Goal: Task Accomplishment & Management: Use online tool/utility

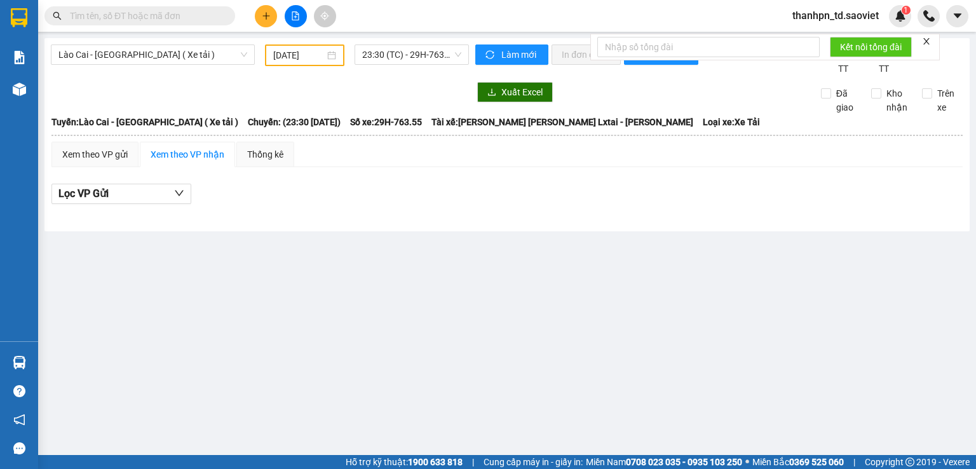
click at [162, 14] on input "text" at bounding box center [145, 16] width 150 height 14
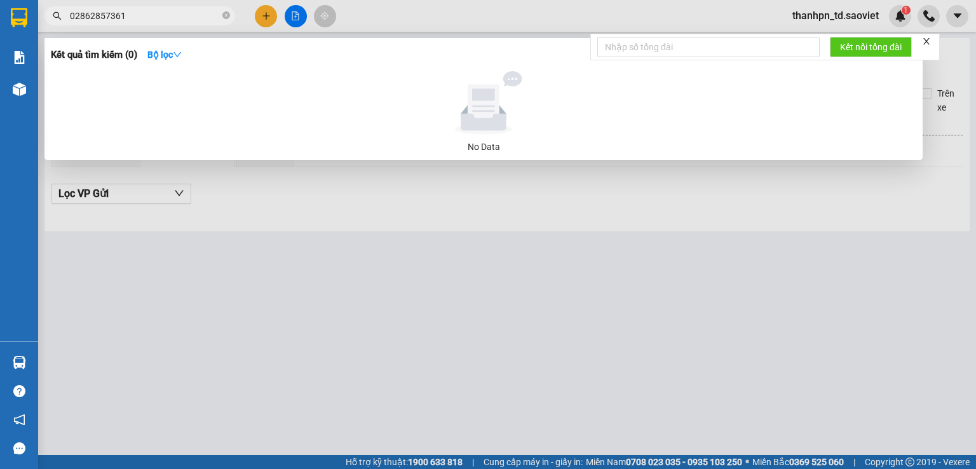
click at [112, 19] on input "02862857361" at bounding box center [145, 16] width 150 height 14
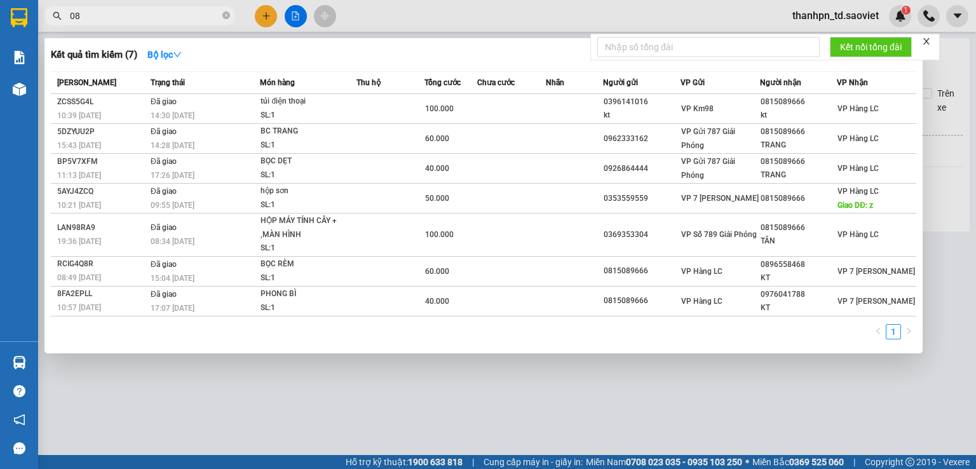
type input "0"
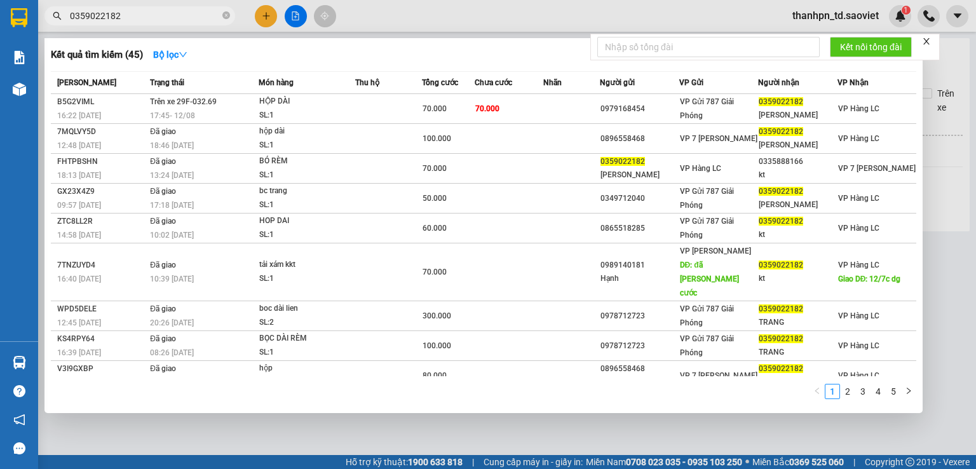
type input "0359022182"
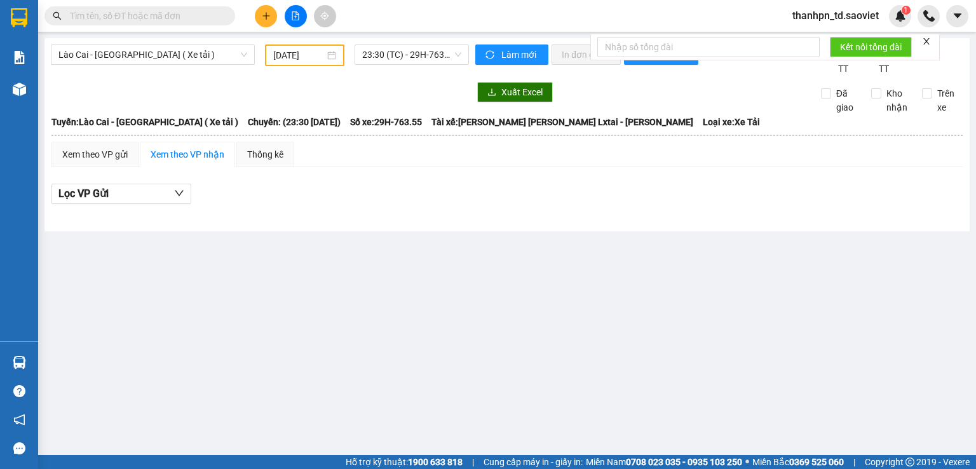
click at [164, 22] on input "text" at bounding box center [145, 16] width 150 height 14
paste input "0702062999"
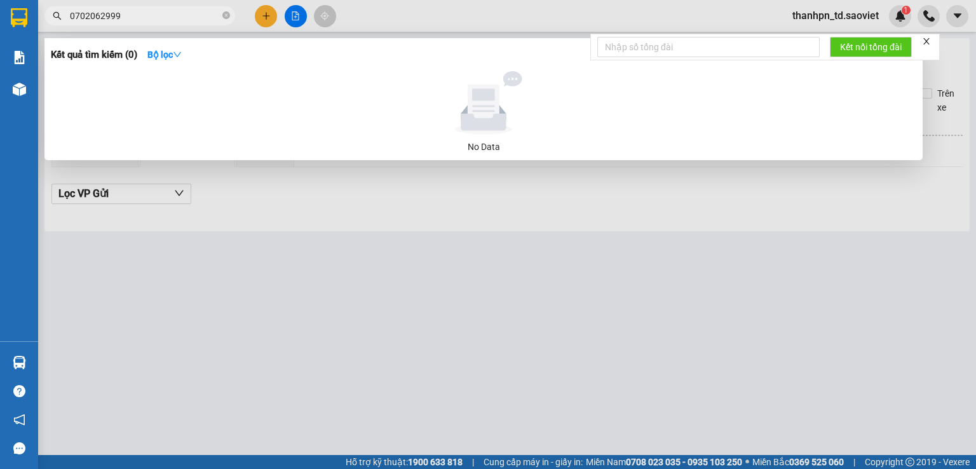
click at [142, 20] on input "0702062999" at bounding box center [145, 16] width 150 height 14
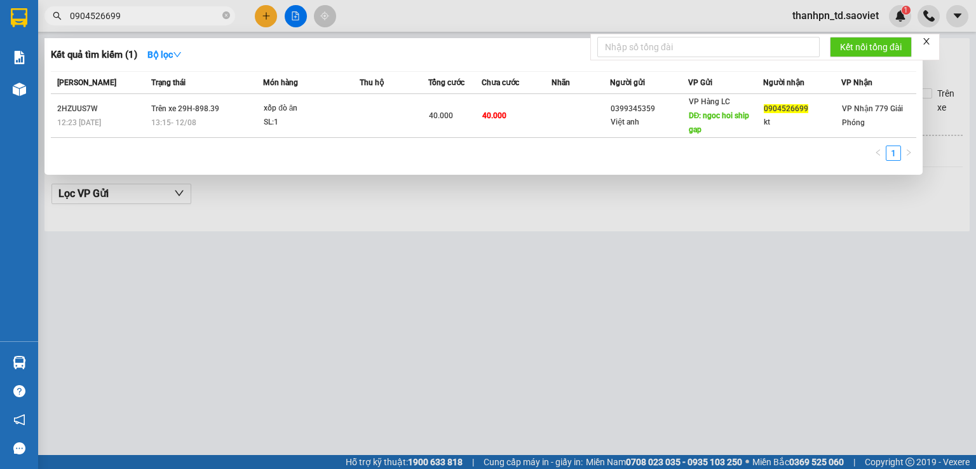
type input "0904526699"
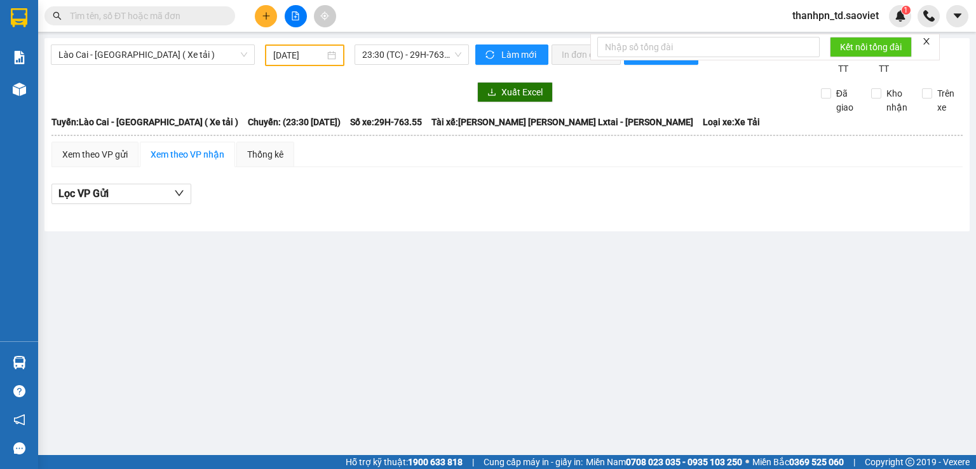
click at [115, 17] on input "text" at bounding box center [145, 16] width 150 height 14
paste input "0702062999"
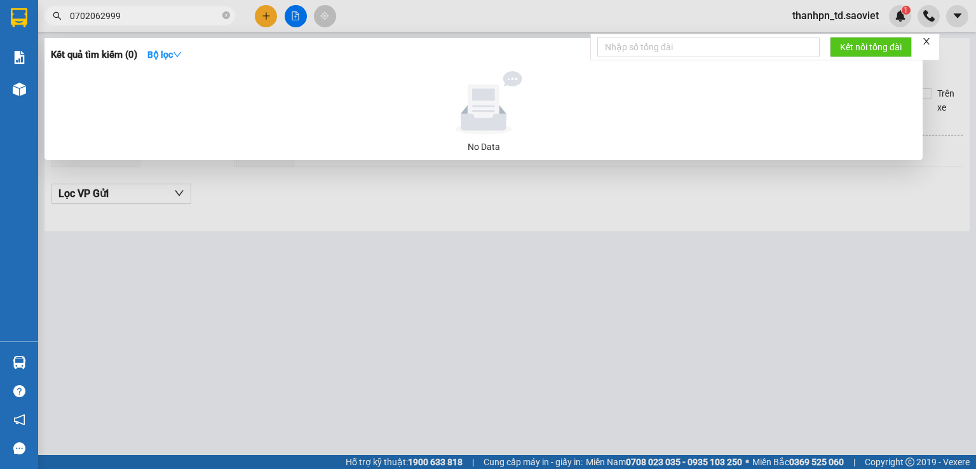
click at [140, 4] on div at bounding box center [488, 234] width 976 height 469
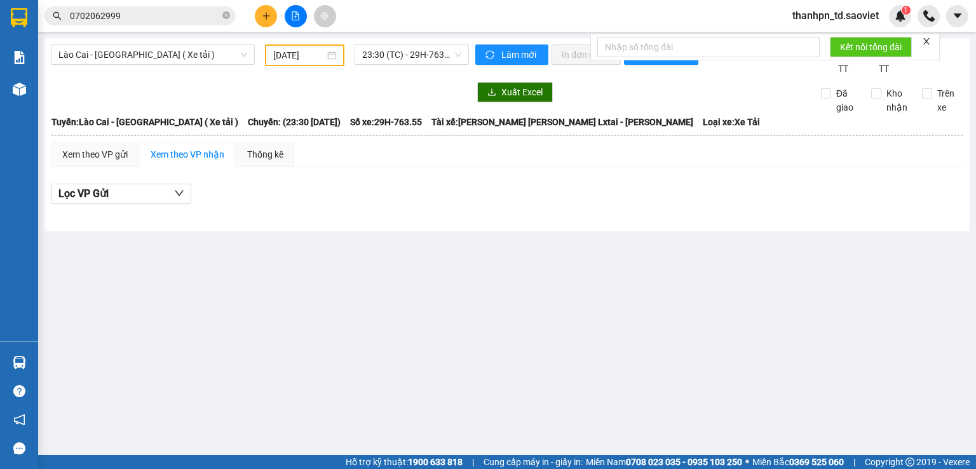
click at [152, 11] on input "0702062999" at bounding box center [145, 16] width 150 height 14
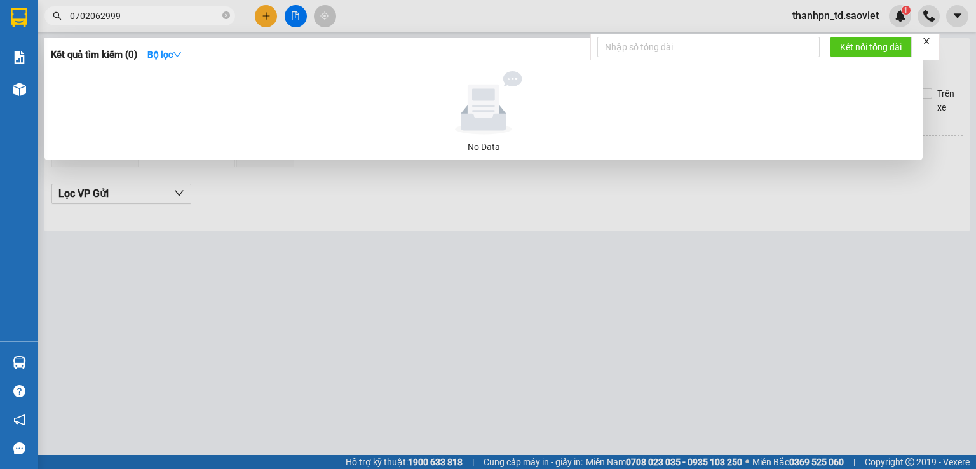
click at [152, 11] on input "0702062999" at bounding box center [145, 16] width 150 height 14
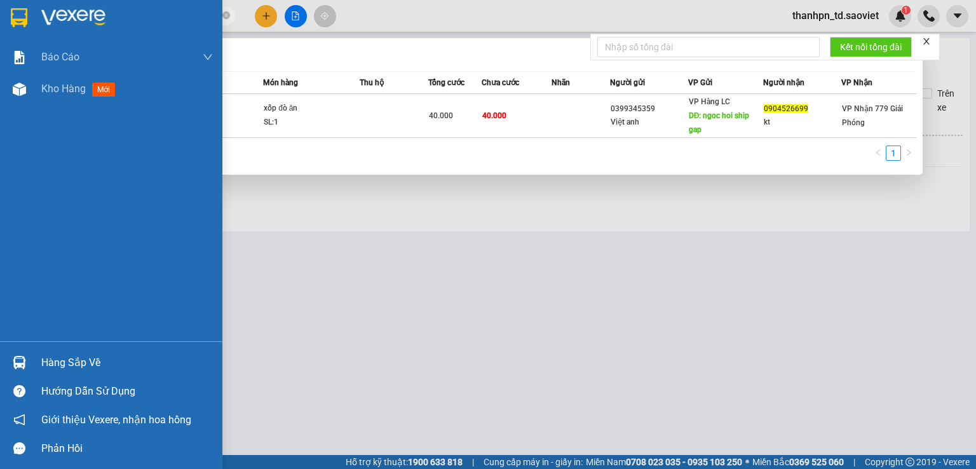
type input "0904526699"
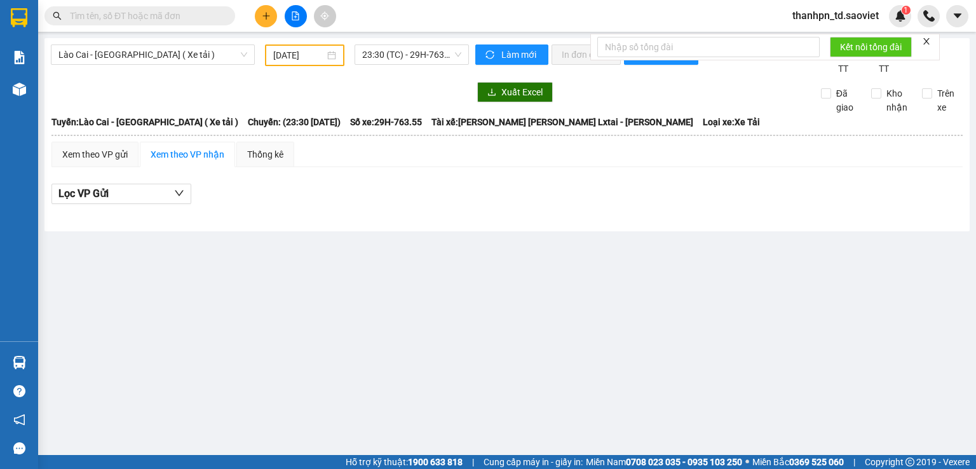
click at [151, 21] on input "text" at bounding box center [145, 16] width 150 height 14
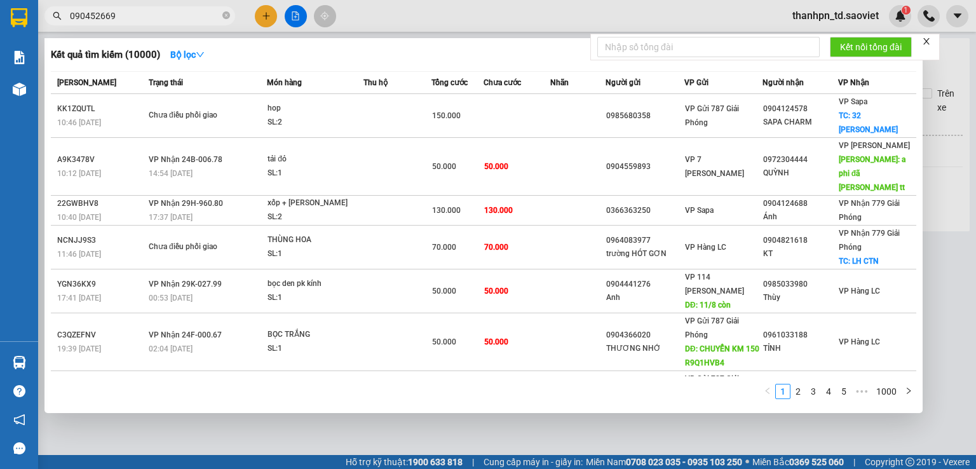
type input "0904526699"
